Goal: Task Accomplishment & Management: Manage account settings

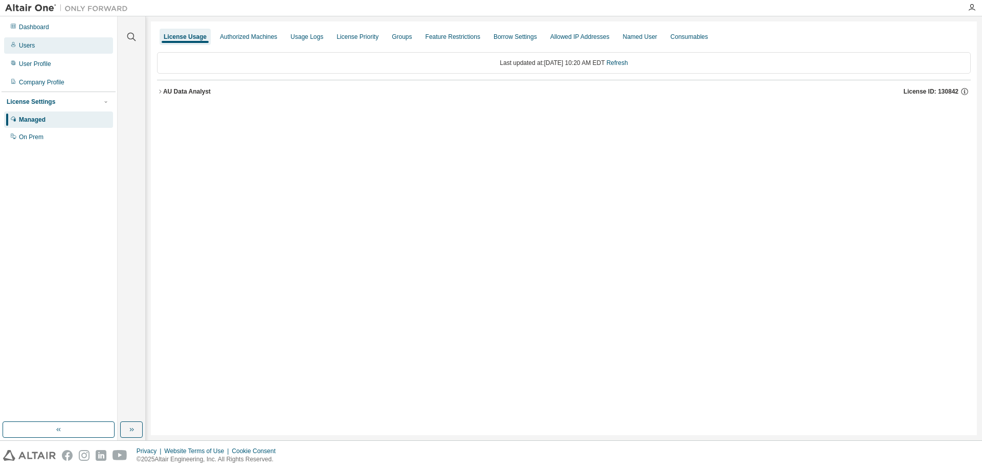
click at [58, 43] on div "Users" at bounding box center [58, 45] width 109 height 16
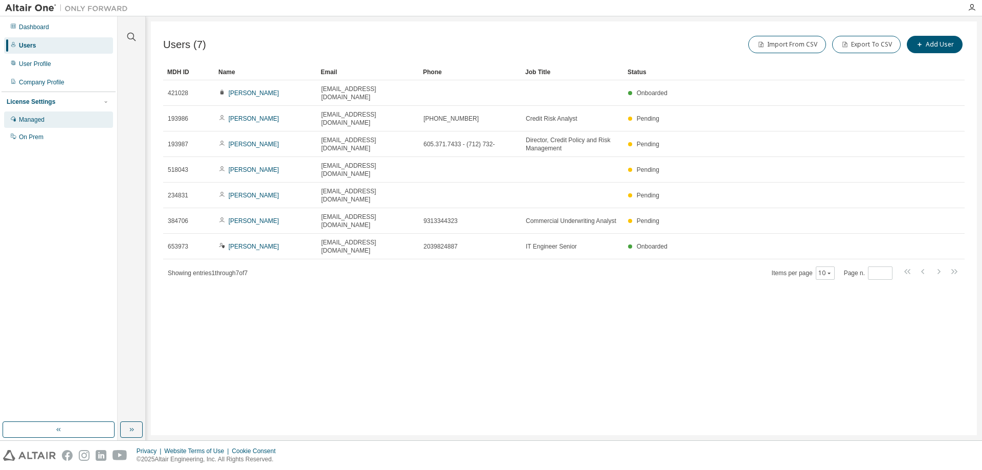
click at [51, 118] on div "Managed" at bounding box center [58, 119] width 109 height 16
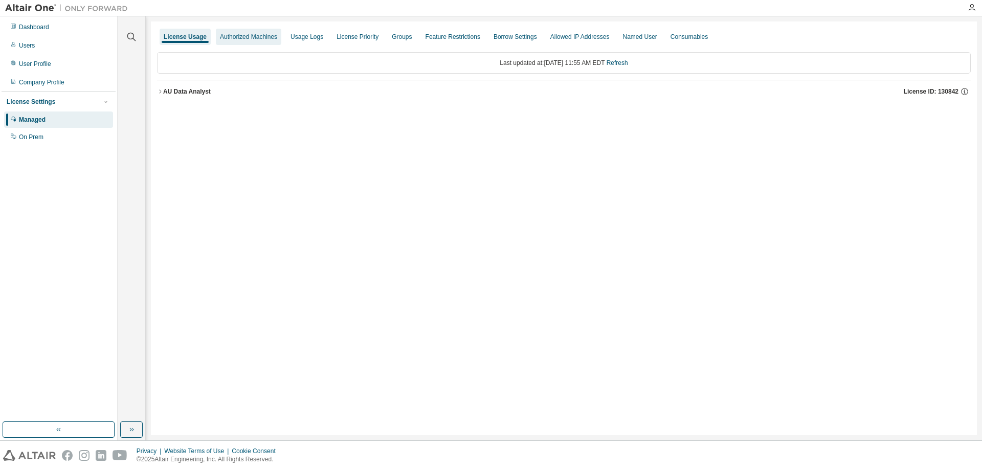
click at [256, 36] on div "Authorized Machines" at bounding box center [248, 37] width 57 height 8
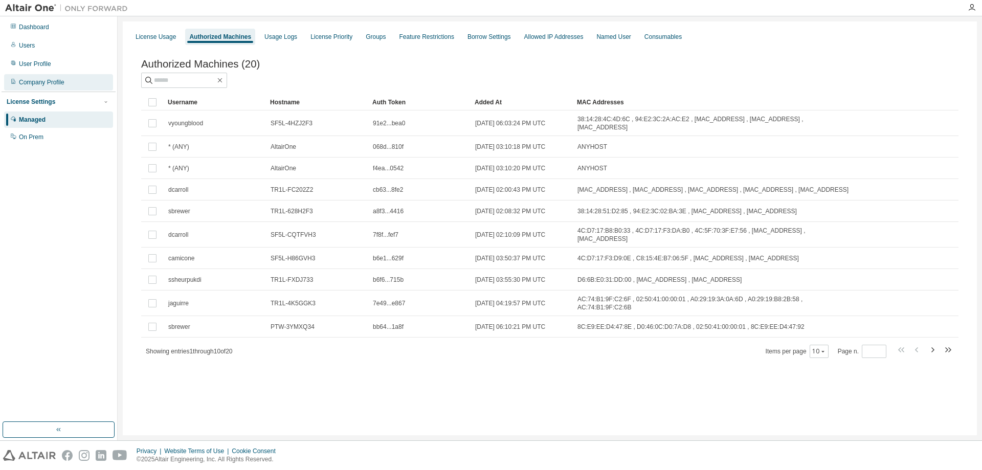
click at [54, 88] on div "Company Profile" at bounding box center [58, 82] width 109 height 16
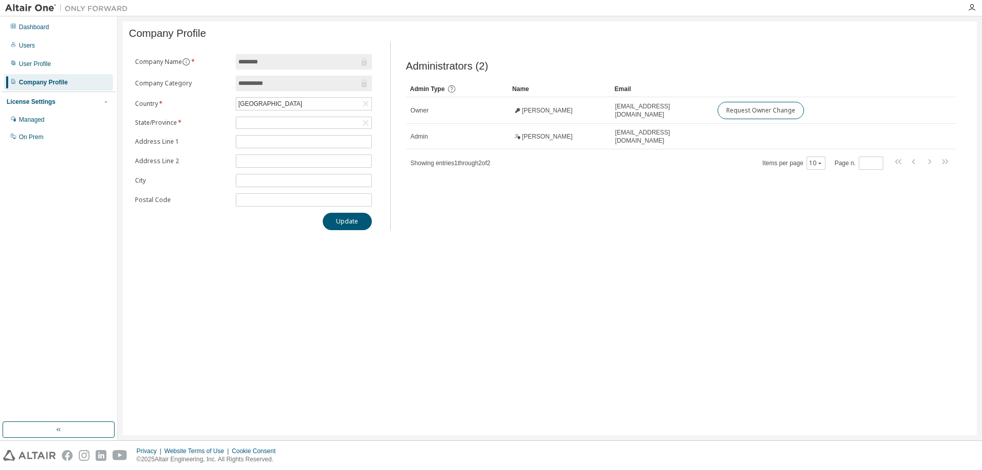
click at [69, 73] on div "Dashboard Users User Profile Company Profile License Settings Managed On Prem" at bounding box center [59, 82] width 114 height 128
click at [70, 69] on div "User Profile" at bounding box center [58, 64] width 109 height 16
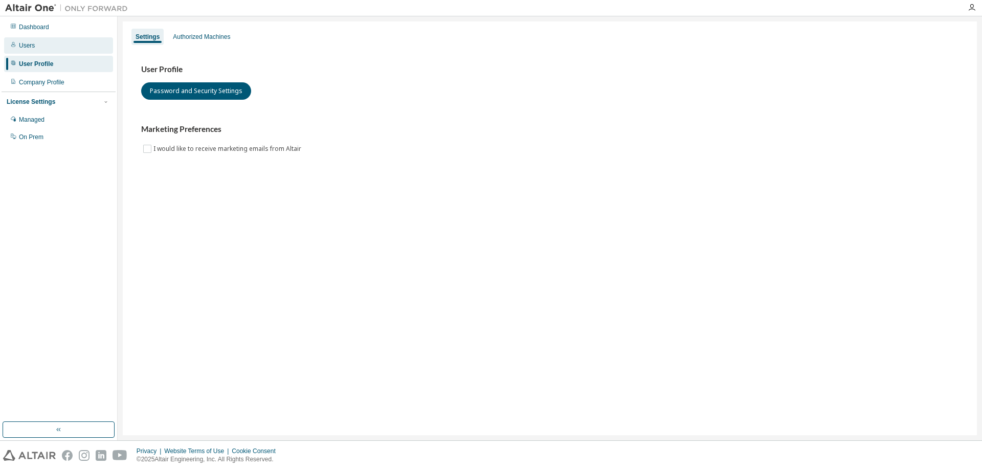
click at [69, 48] on div "Users" at bounding box center [58, 45] width 109 height 16
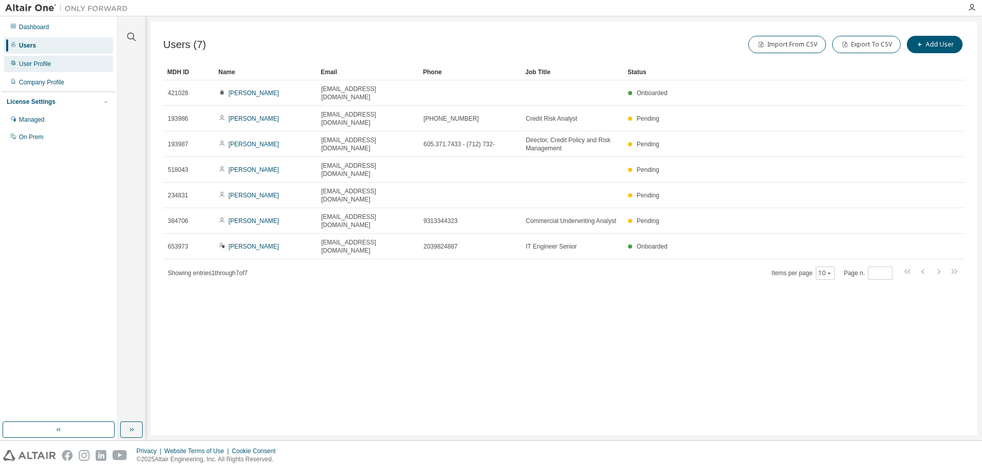
click at [67, 57] on div "User Profile" at bounding box center [58, 64] width 109 height 16
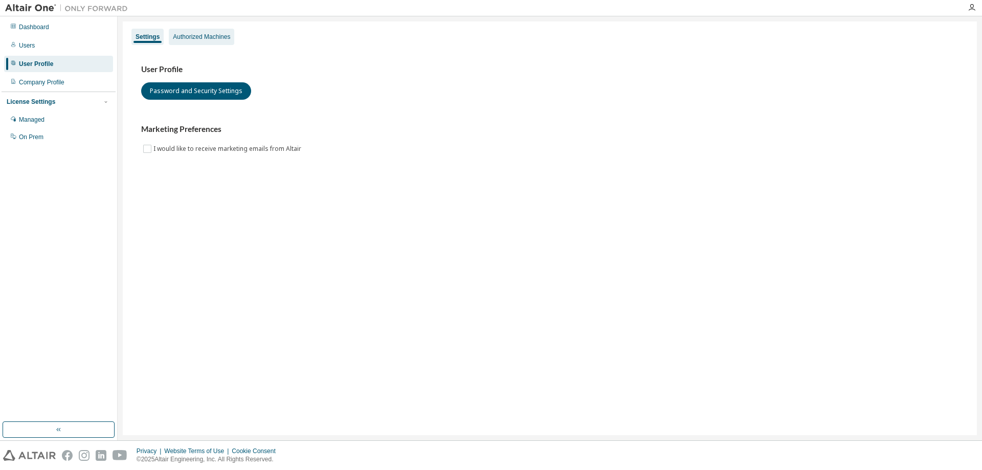
click at [211, 40] on div "Authorized Machines" at bounding box center [201, 37] width 65 height 16
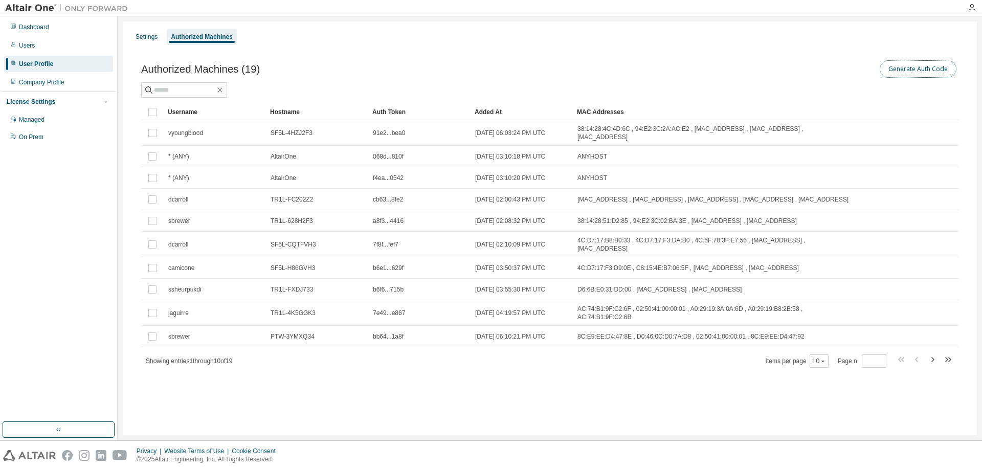
click at [935, 73] on button "Generate Auth Code" at bounding box center [917, 68] width 77 height 17
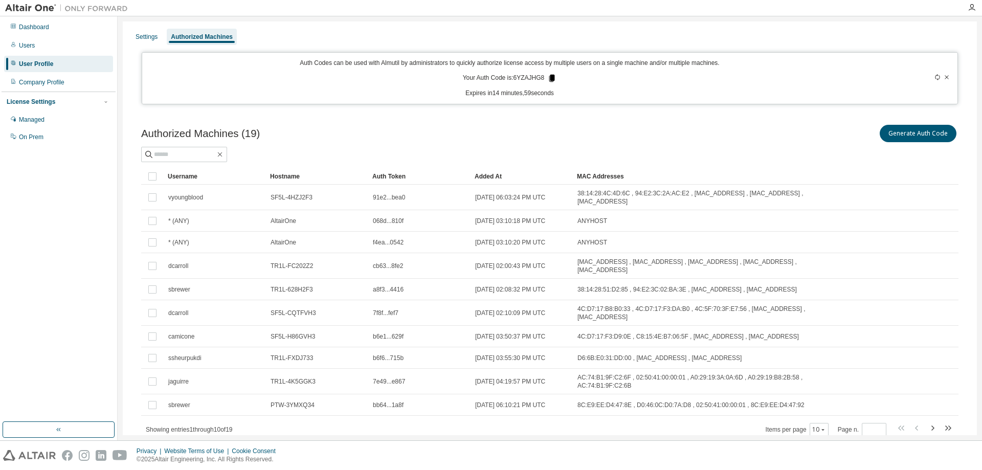
click at [550, 79] on icon at bounding box center [552, 78] width 6 height 7
